Goal: Transaction & Acquisition: Purchase product/service

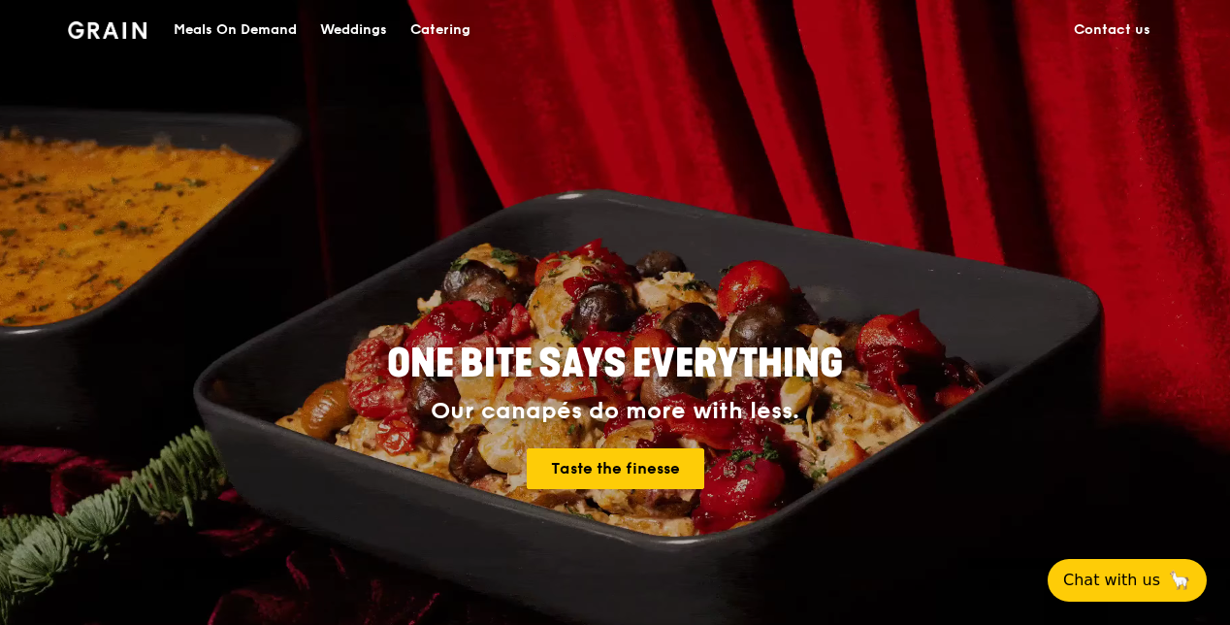
click at [443, 27] on div "Catering" at bounding box center [440, 30] width 60 height 58
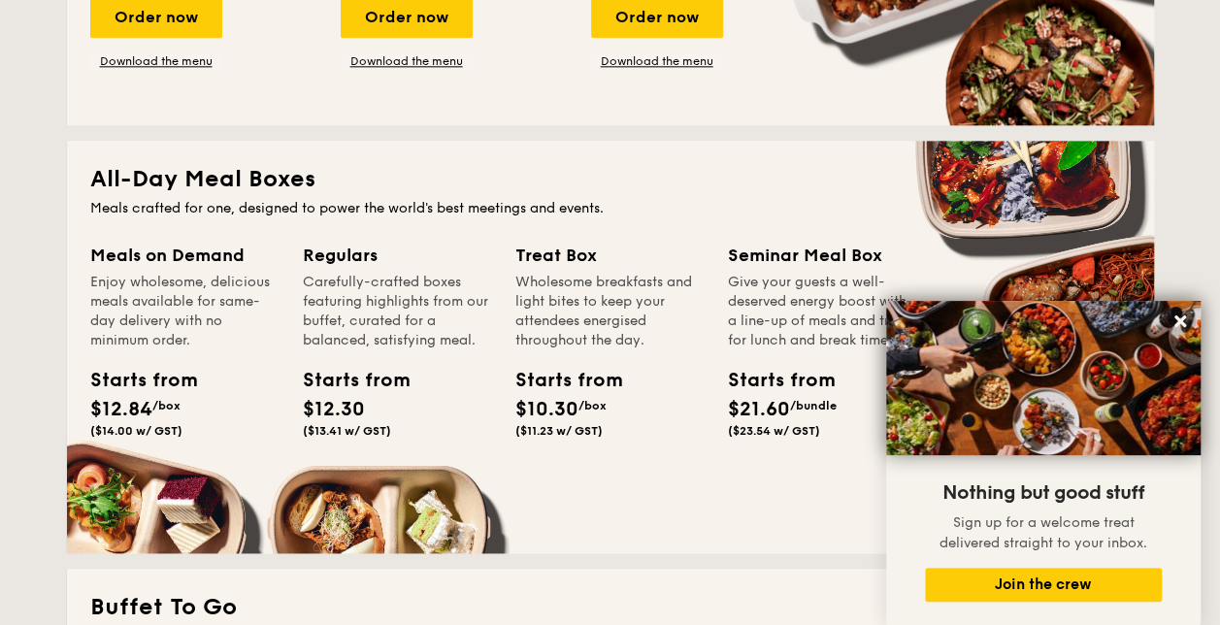
scroll to position [1164, 0]
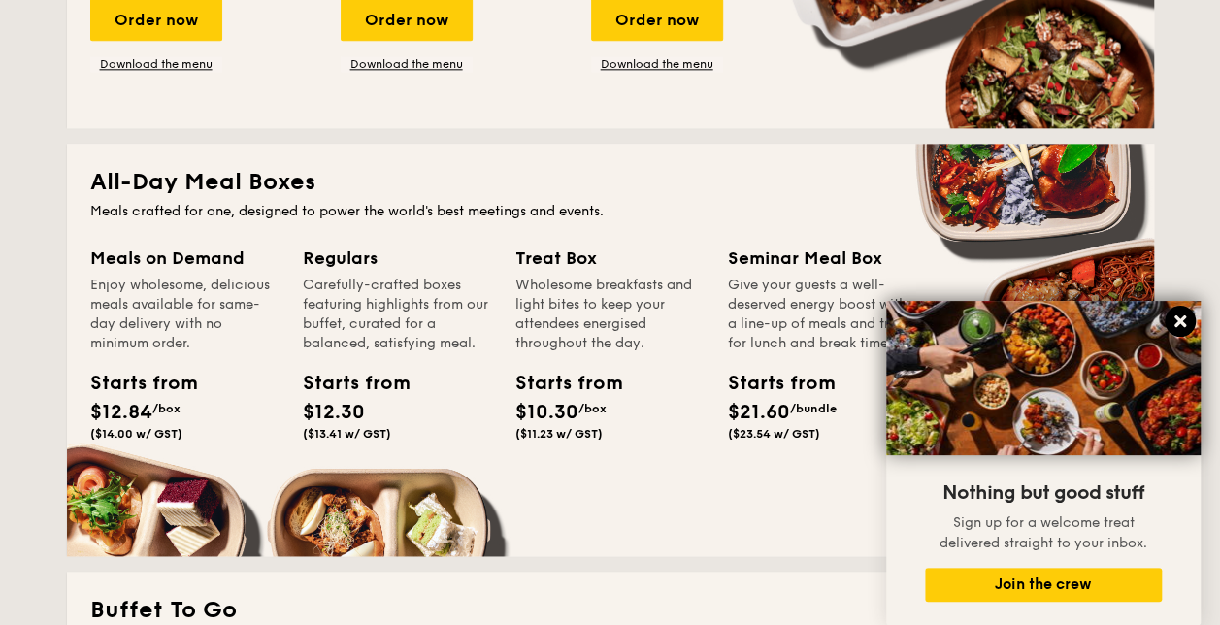
click at [1175, 315] on icon at bounding box center [1179, 320] width 17 height 17
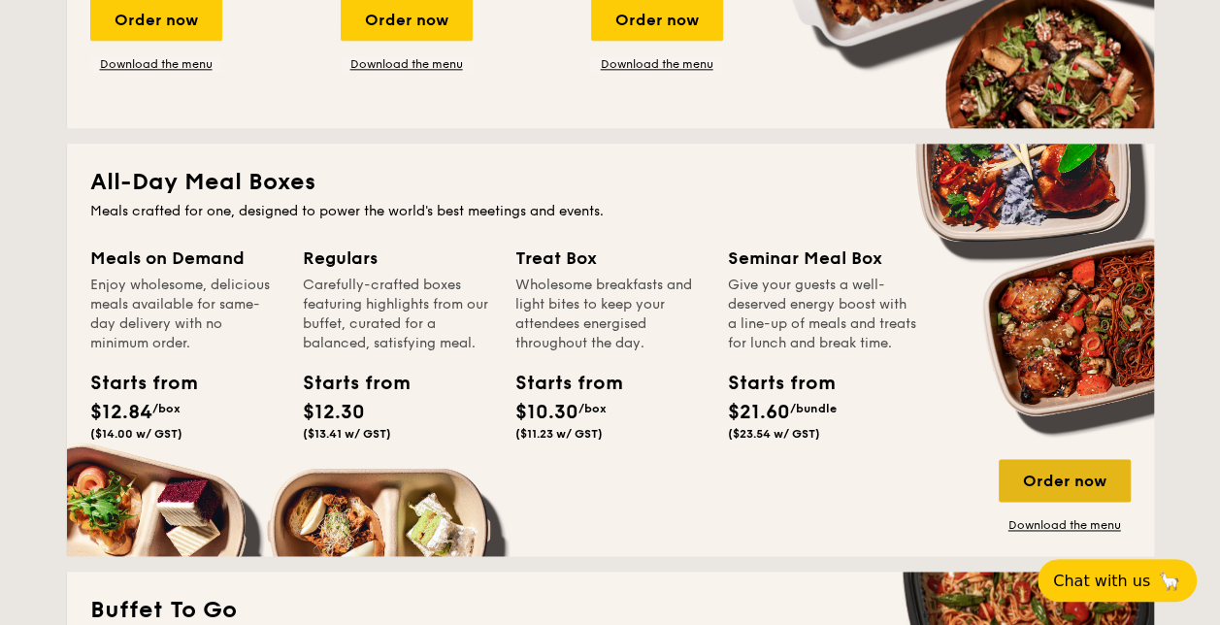
click at [1049, 474] on div "Order now" at bounding box center [1064, 480] width 132 height 43
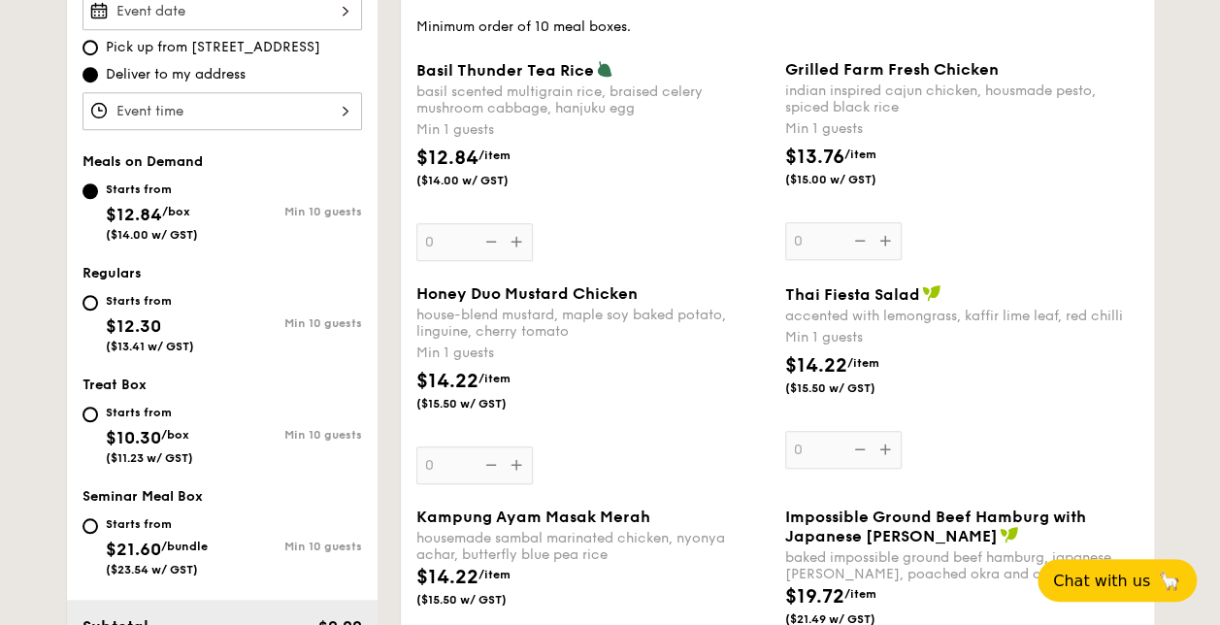
scroll to position [645, 0]
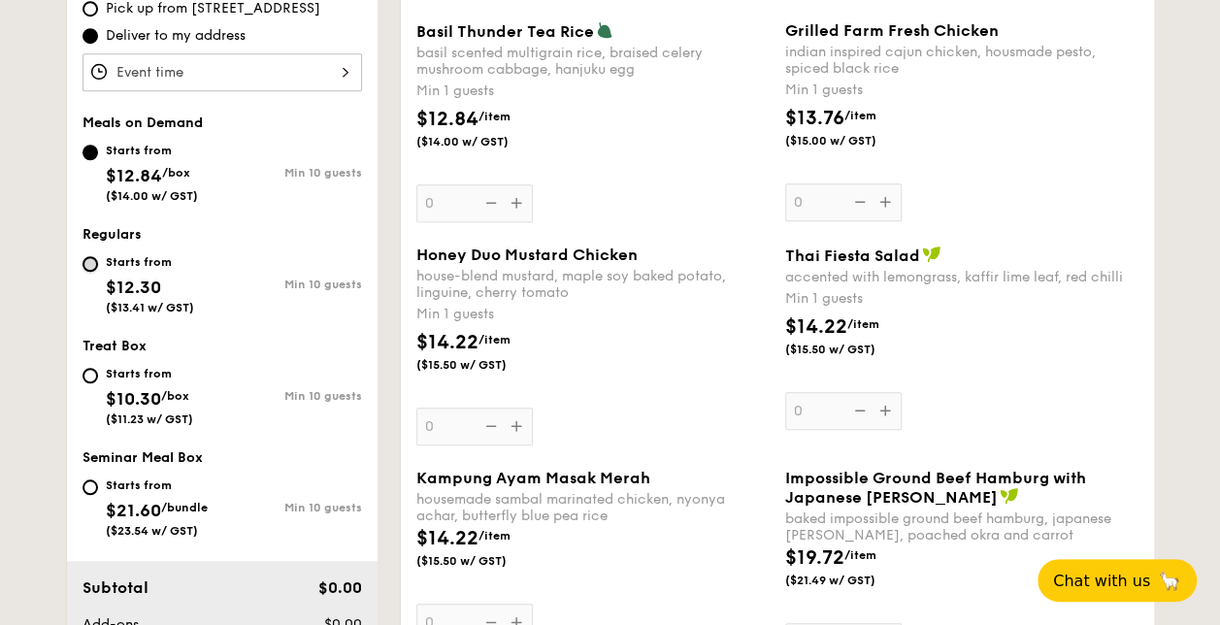
click at [93, 267] on input "Starts from $12.30 ($13.41 w/ GST) Min 10 guests" at bounding box center [90, 264] width 16 height 16
radio input "true"
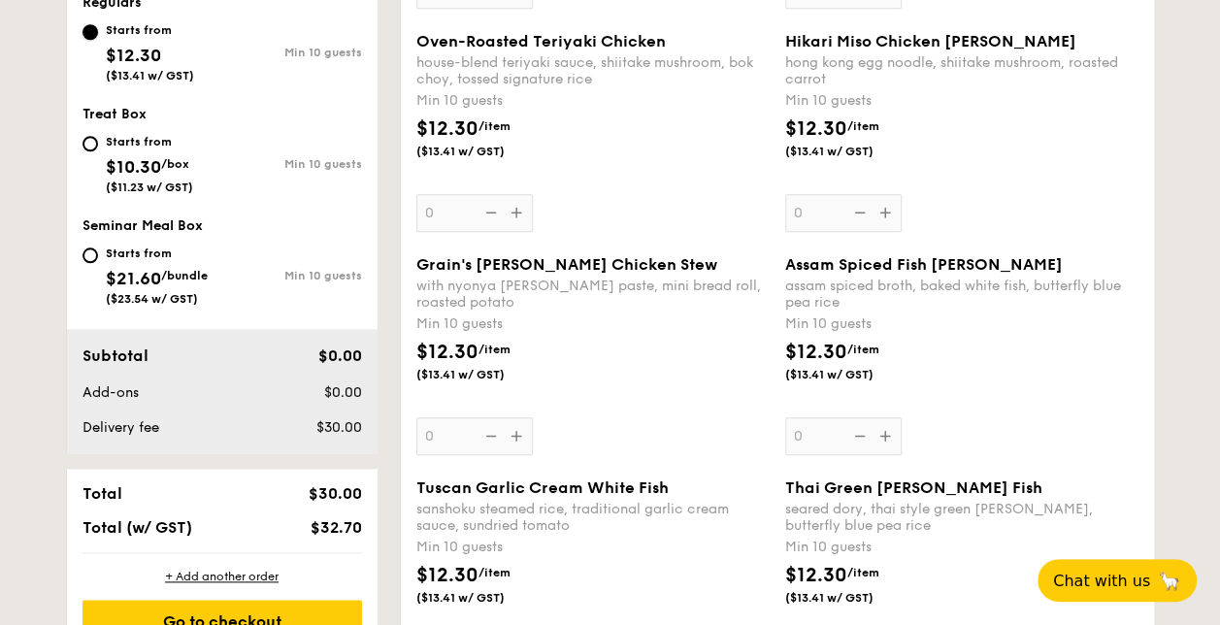
scroll to position [839, 0]
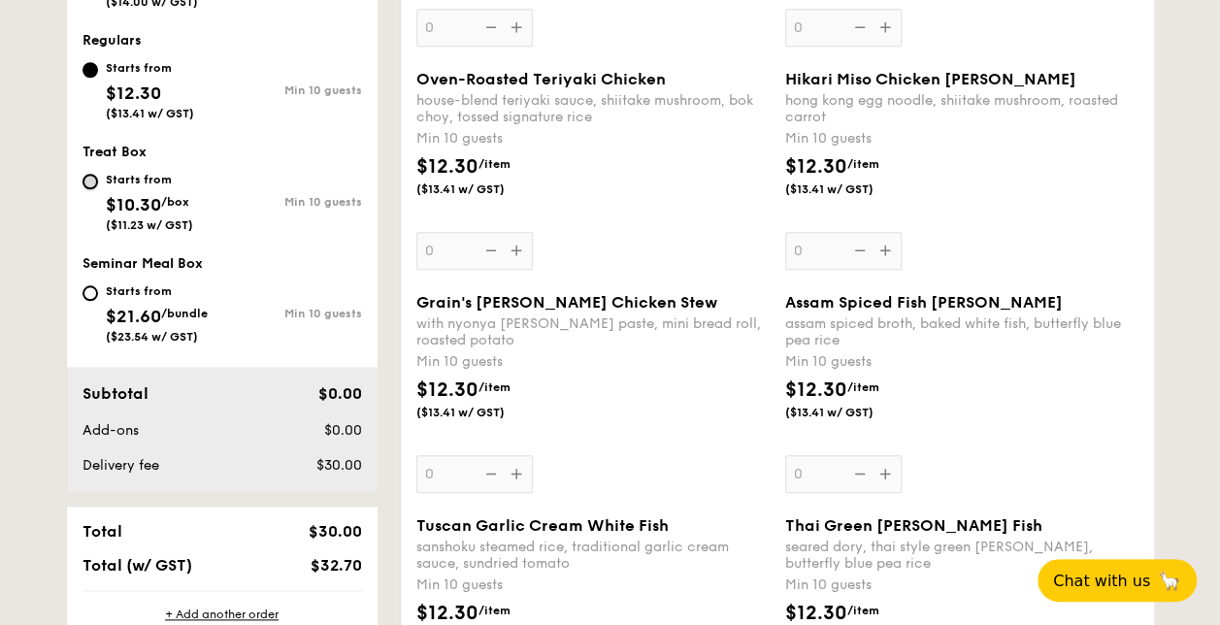
click at [89, 177] on input "Starts from $10.30 /box ($11.23 w/ GST) Min 10 guests" at bounding box center [90, 182] width 16 height 16
radio input "true"
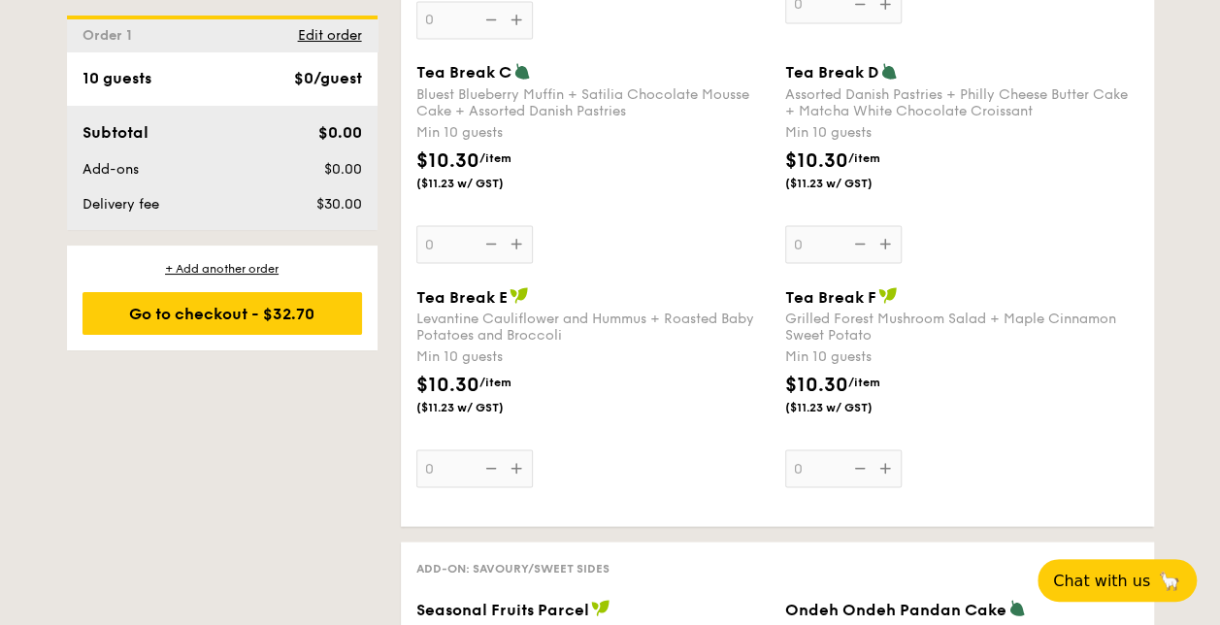
scroll to position [1519, 0]
